Goal: Information Seeking & Learning: Find specific page/section

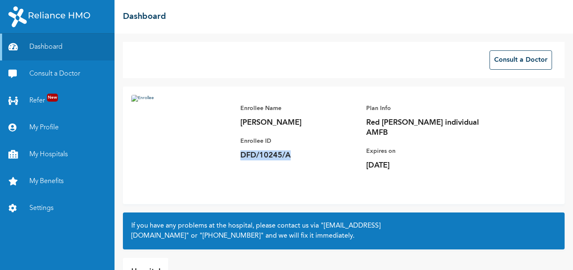
drag, startPoint x: 237, startPoint y: 153, endPoint x: 295, endPoint y: 154, distance: 57.5
click at [295, 154] on div "Enrollee Name [PERSON_NAME] Enrollee ID DFD/10245/A Plan Info Red [PERSON_NAME]…" at bounding box center [366, 137] width 268 height 84
copy p "DFD/10245/A"
click at [44, 156] on link "My Hospitals" at bounding box center [57, 154] width 114 height 27
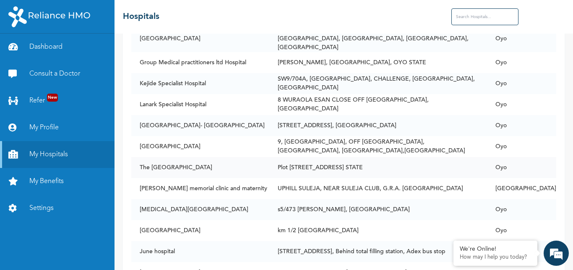
scroll to position [2476, 0]
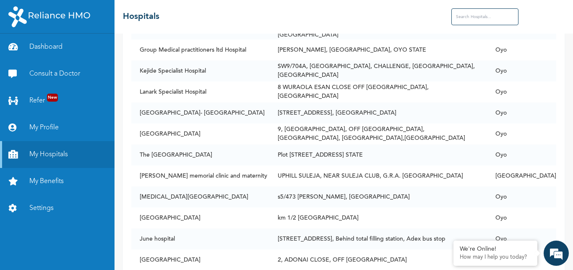
click at [467, 13] on input "text" at bounding box center [484, 16] width 67 height 17
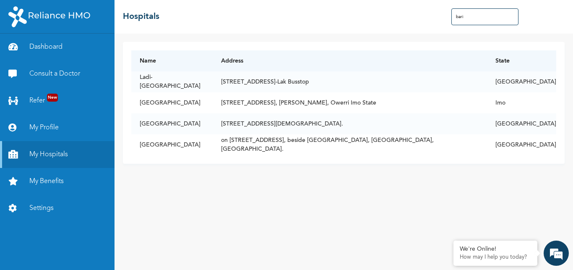
scroll to position [0, 0]
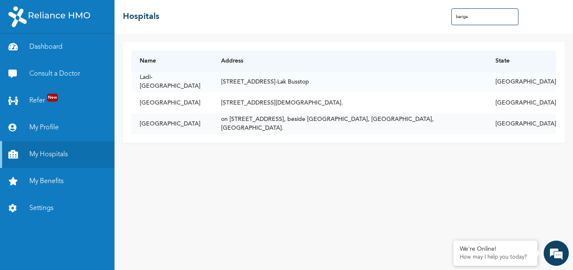
click at [312, 124] on td "on [STREET_ADDRESS], beside [GEOGRAPHIC_DATA], [GEOGRAPHIC_DATA], [GEOGRAPHIC_D…" at bounding box center [350, 123] width 274 height 21
click at [538, 126] on td "[GEOGRAPHIC_DATA]" at bounding box center [521, 123] width 69 height 21
click at [159, 125] on td "[GEOGRAPHIC_DATA]" at bounding box center [171, 123] width 81 height 21
click at [265, 60] on th "Address" at bounding box center [350, 60] width 274 height 21
click at [531, 125] on td "[GEOGRAPHIC_DATA]" at bounding box center [521, 123] width 69 height 21
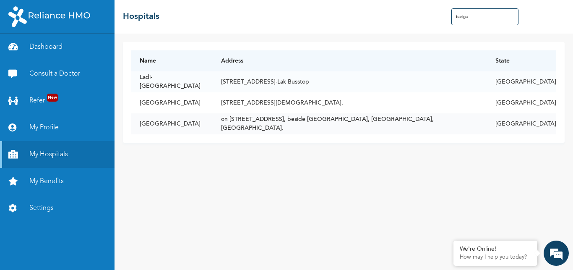
click at [155, 123] on td "[GEOGRAPHIC_DATA]" at bounding box center [171, 123] width 81 height 21
click at [183, 123] on td "[GEOGRAPHIC_DATA]" at bounding box center [171, 123] width 81 height 21
click at [246, 104] on td "[STREET_ADDRESS][DEMOGRAPHIC_DATA]." at bounding box center [350, 102] width 274 height 21
click at [257, 82] on td "[STREET_ADDRESS]-Lak Busstop" at bounding box center [350, 81] width 274 height 21
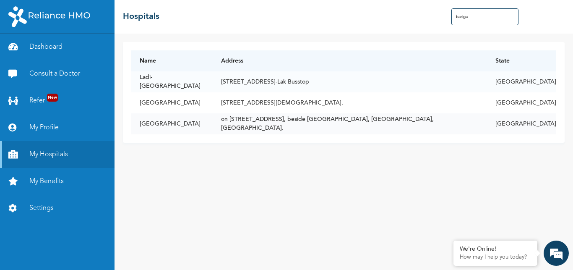
click at [262, 121] on td "on [STREET_ADDRESS], beside [GEOGRAPHIC_DATA], [GEOGRAPHIC_DATA], [GEOGRAPHIC_D…" at bounding box center [350, 123] width 274 height 21
click at [71, 154] on link "My Hospitals" at bounding box center [57, 154] width 114 height 27
click at [337, 125] on td "on [STREET_ADDRESS], beside [GEOGRAPHIC_DATA], [GEOGRAPHIC_DATA], [GEOGRAPHIC_D…" at bounding box center [350, 123] width 274 height 21
click at [285, 123] on td "on [STREET_ADDRESS], beside [GEOGRAPHIC_DATA], [GEOGRAPHIC_DATA], [GEOGRAPHIC_D…" at bounding box center [350, 123] width 274 height 21
click at [146, 16] on h2 "Hospitals" at bounding box center [141, 16] width 36 height 13
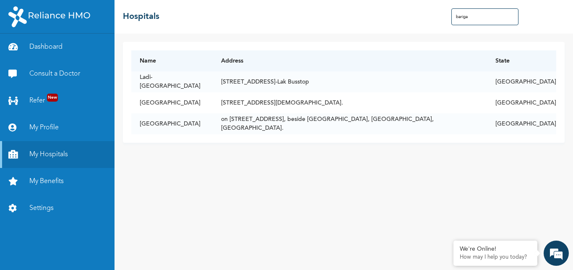
click at [273, 187] on div "Name Address State [GEOGRAPHIC_DATA][STREET_ADDRESS] [PERSON_NAME] MEDICAL CENT…" at bounding box center [343, 152] width 458 height 236
click at [344, 123] on td "on [STREET_ADDRESS], beside [GEOGRAPHIC_DATA], [GEOGRAPHIC_DATA], [GEOGRAPHIC_D…" at bounding box center [350, 123] width 274 height 21
click at [444, 179] on div "Name Address State [GEOGRAPHIC_DATA][STREET_ADDRESS] [PERSON_NAME] MEDICAL CENT…" at bounding box center [343, 152] width 458 height 236
click at [336, 125] on td "on [STREET_ADDRESS], beside [GEOGRAPHIC_DATA], [GEOGRAPHIC_DATA], [GEOGRAPHIC_D…" at bounding box center [350, 123] width 274 height 21
click at [288, 111] on td "[STREET_ADDRESS][DEMOGRAPHIC_DATA]." at bounding box center [350, 102] width 274 height 21
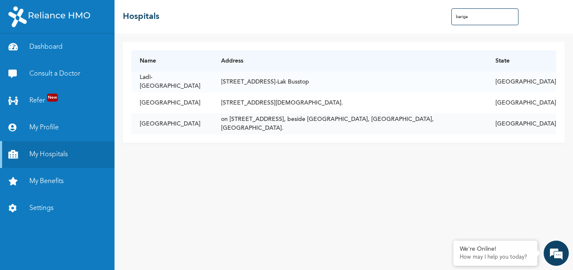
click at [212, 125] on td "[GEOGRAPHIC_DATA]" at bounding box center [171, 123] width 81 height 21
click at [212, 120] on td "[GEOGRAPHIC_DATA]" at bounding box center [171, 123] width 81 height 21
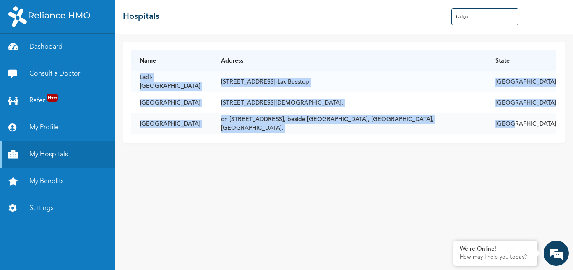
drag, startPoint x: 135, startPoint y: 79, endPoint x: 553, endPoint y: 121, distance: 419.8
click at [553, 121] on tbody "Ladi-Lak Medical Centre [STREET_ADDRESS]-Lak Busstop [PERSON_NAME] MEDICAL CENT…" at bounding box center [343, 102] width 425 height 63
copy tbody "Ladi-Lak Medical Centre [STREET_ADDRESS]-Lak Busstop [PERSON_NAME] MEDICAL CENT…"
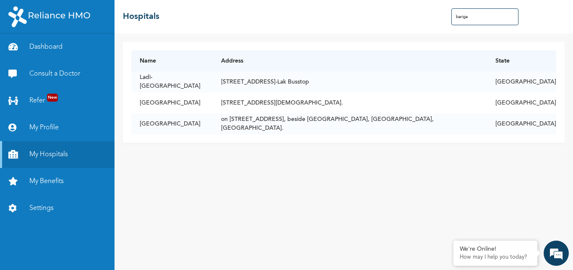
click at [470, 17] on input "bariga" at bounding box center [484, 16] width 67 height 17
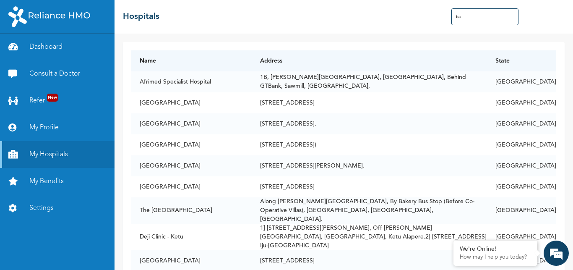
type input "b"
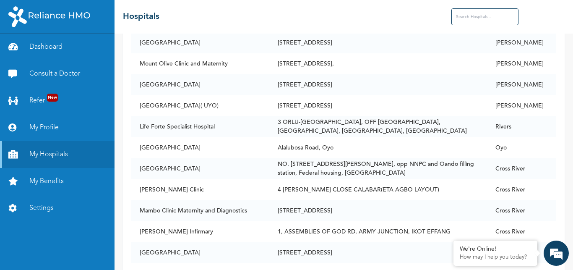
scroll to position [5344, 0]
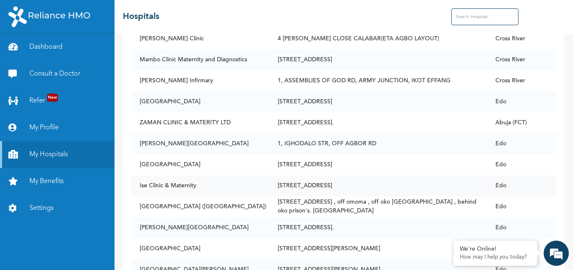
click at [244, 175] on td "Ise Clinic & Maternity" at bounding box center [200, 185] width 138 height 21
click at [253, 133] on td "[PERSON_NAME][GEOGRAPHIC_DATA]" at bounding box center [200, 143] width 138 height 21
click at [269, 217] on td "[PERSON_NAME][GEOGRAPHIC_DATA]" at bounding box center [200, 227] width 138 height 21
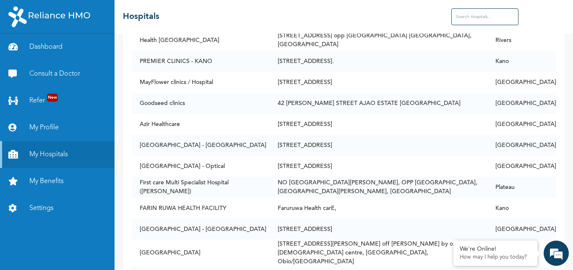
scroll to position [0, 0]
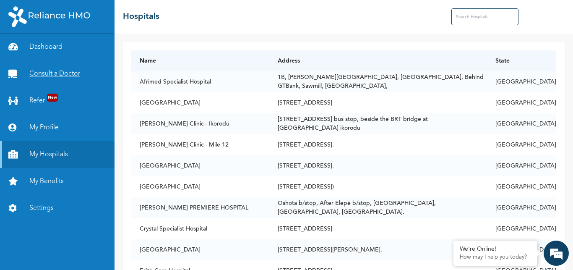
click at [40, 75] on link "Consult a Doctor" at bounding box center [57, 73] width 114 height 27
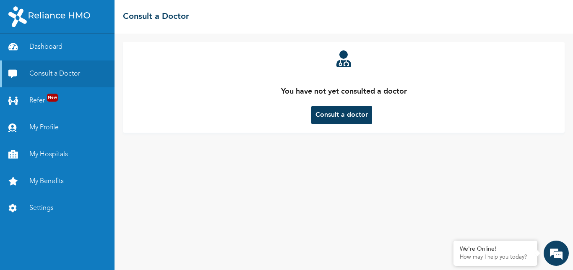
click at [42, 129] on link "My Profile" at bounding box center [57, 127] width 114 height 27
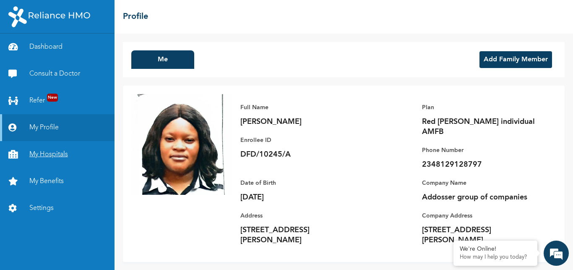
click at [55, 155] on link "My Hospitals" at bounding box center [57, 154] width 114 height 27
